Goal: Check status: Check status

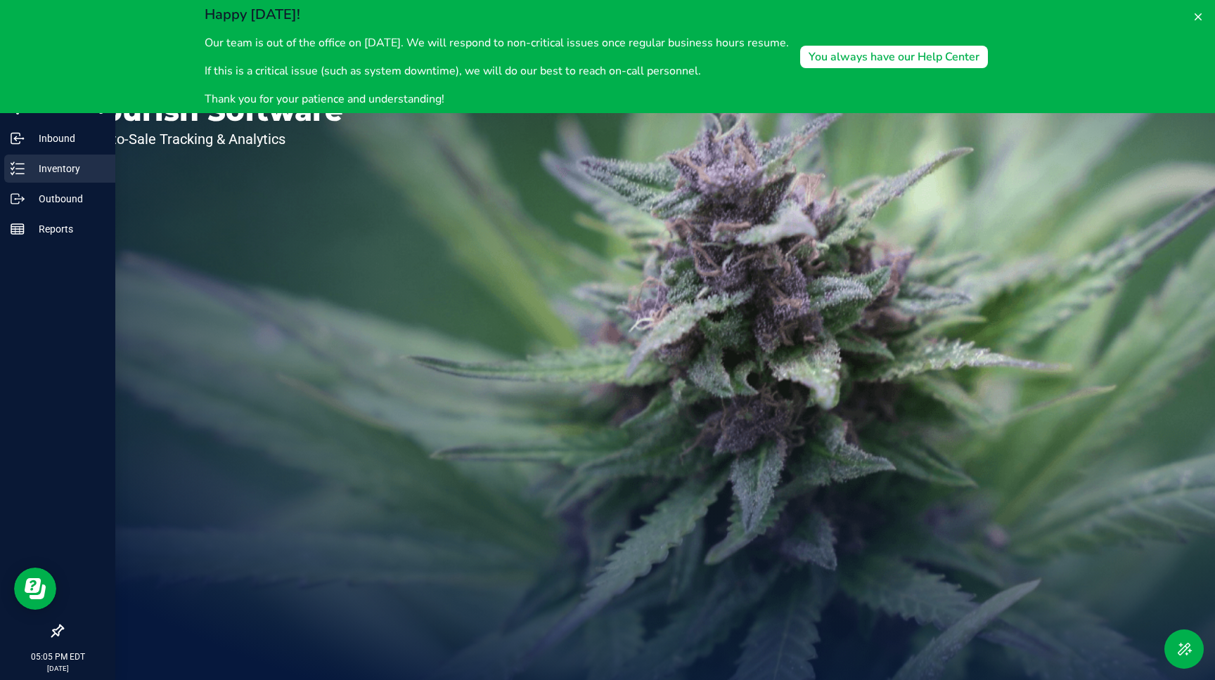
click at [40, 172] on p "Inventory" at bounding box center [67, 168] width 84 height 17
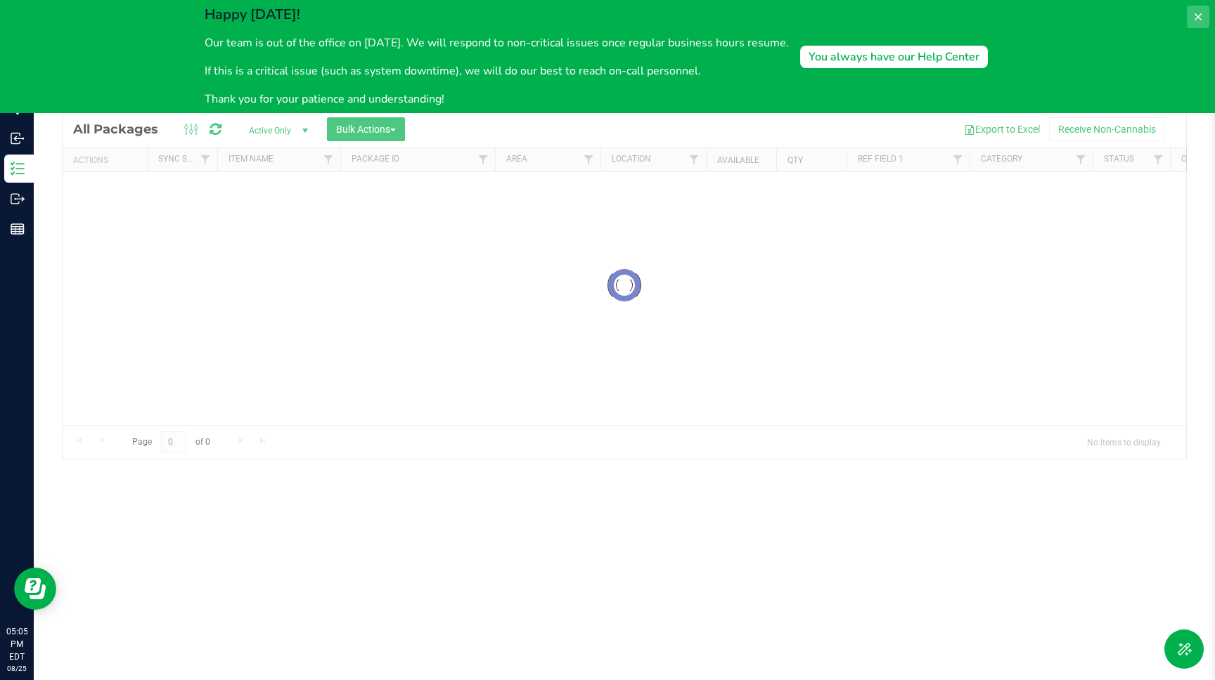
click at [1201, 16] on icon at bounding box center [1197, 16] width 11 height 11
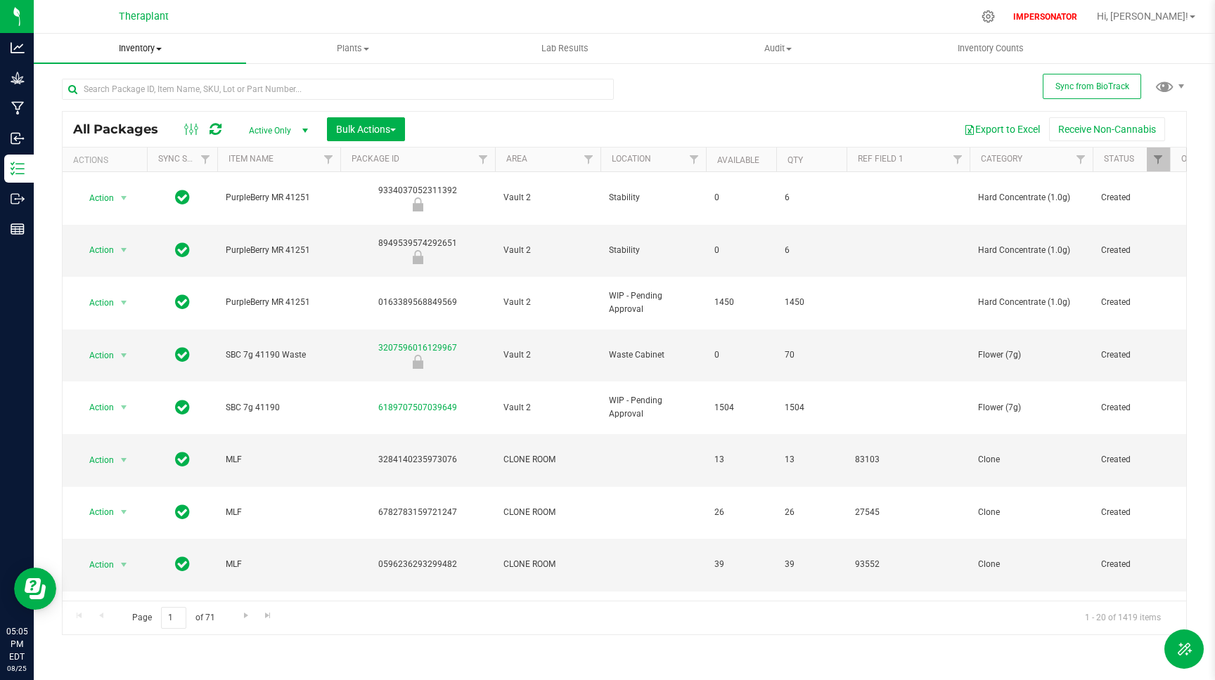
click at [131, 50] on span "Inventory" at bounding box center [140, 48] width 212 height 13
click at [105, 117] on span "Waste log" at bounding box center [76, 118] width 84 height 12
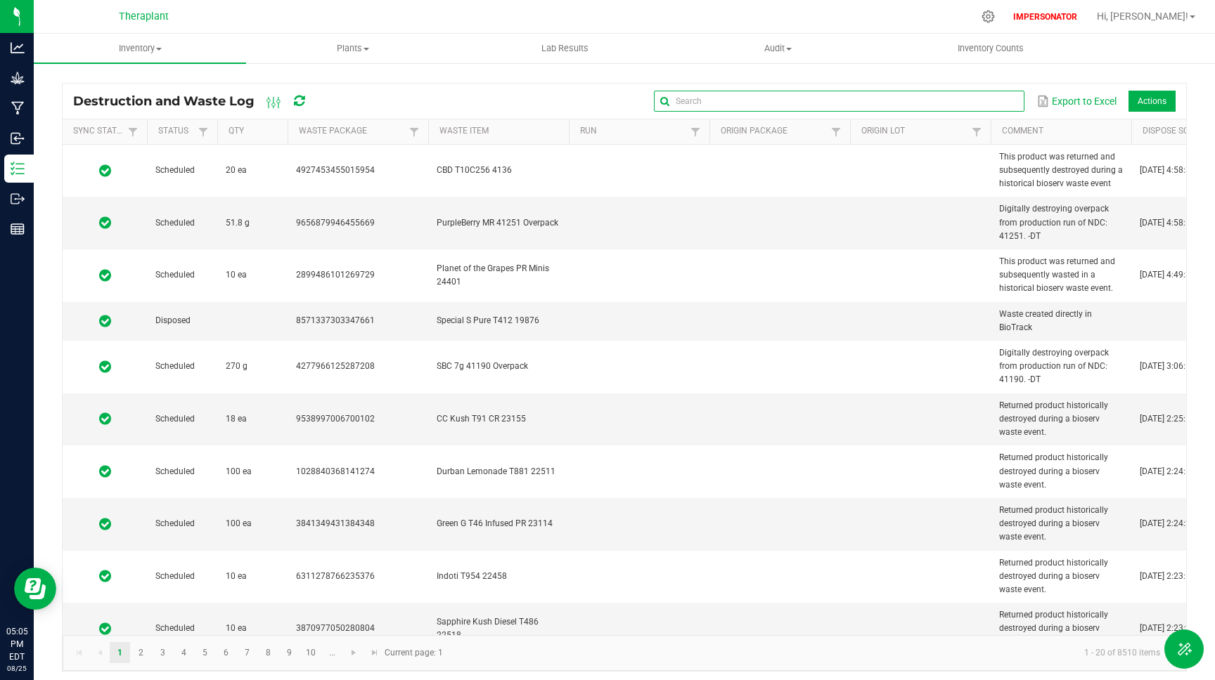
click at [992, 104] on input "text" at bounding box center [839, 101] width 370 height 21
paste input "7490888484846620"
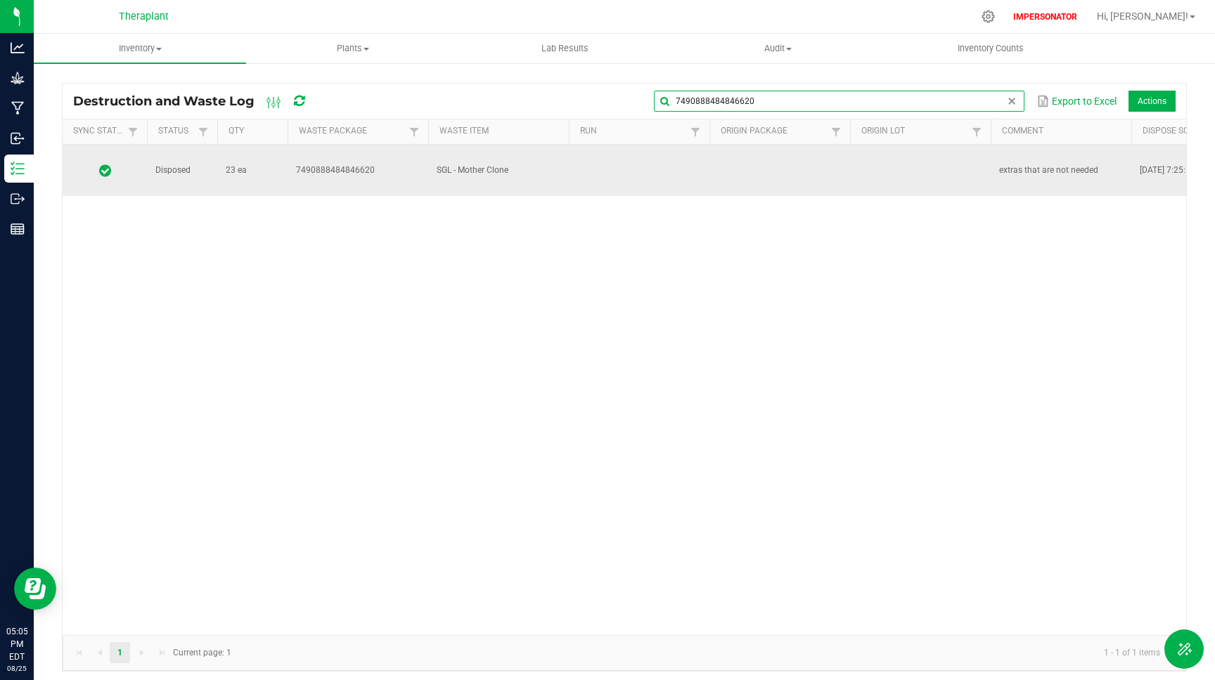
type input "7490888484846620"
click at [758, 160] on td at bounding box center [779, 171] width 141 height 52
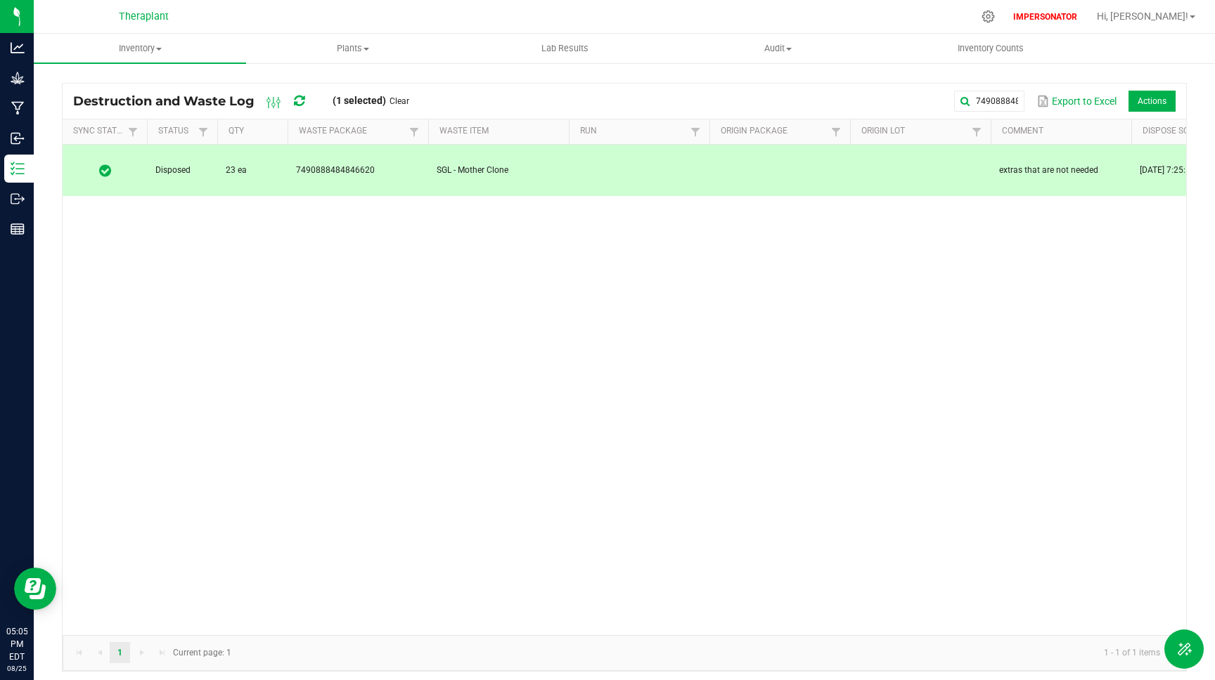
click at [105, 164] on icon at bounding box center [105, 171] width 12 height 14
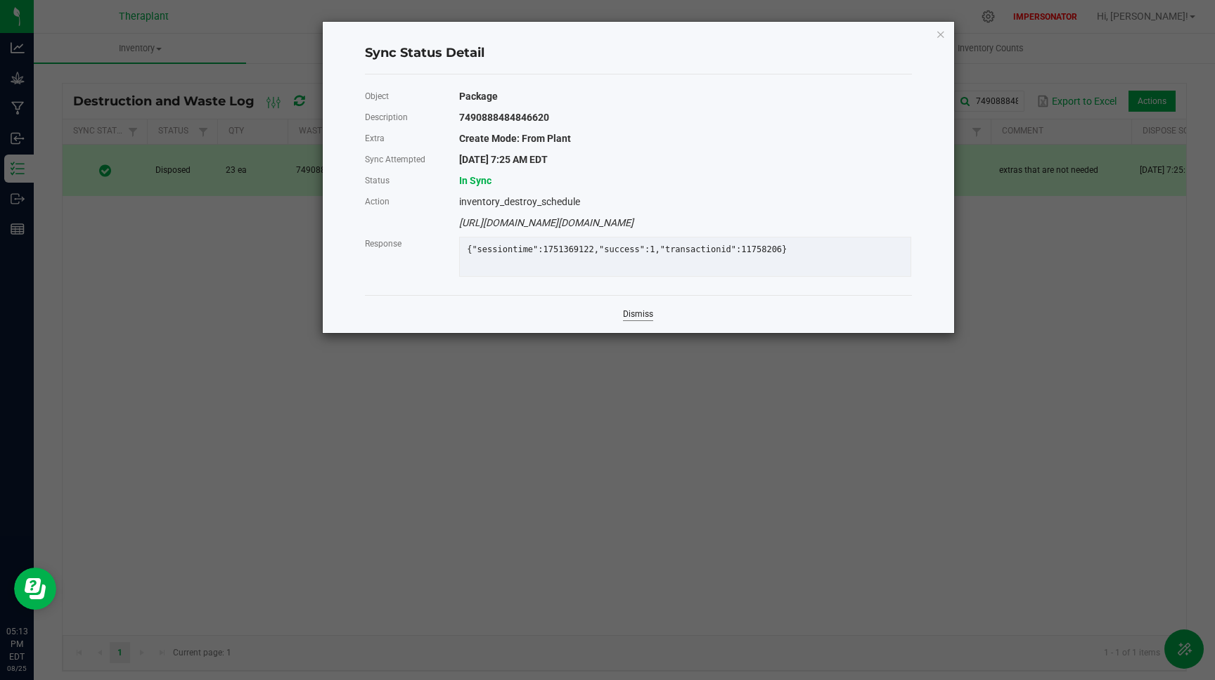
click at [640, 317] on link "Dismiss" at bounding box center [638, 315] width 30 height 12
